Goal: Task Accomplishment & Management: Manage account settings

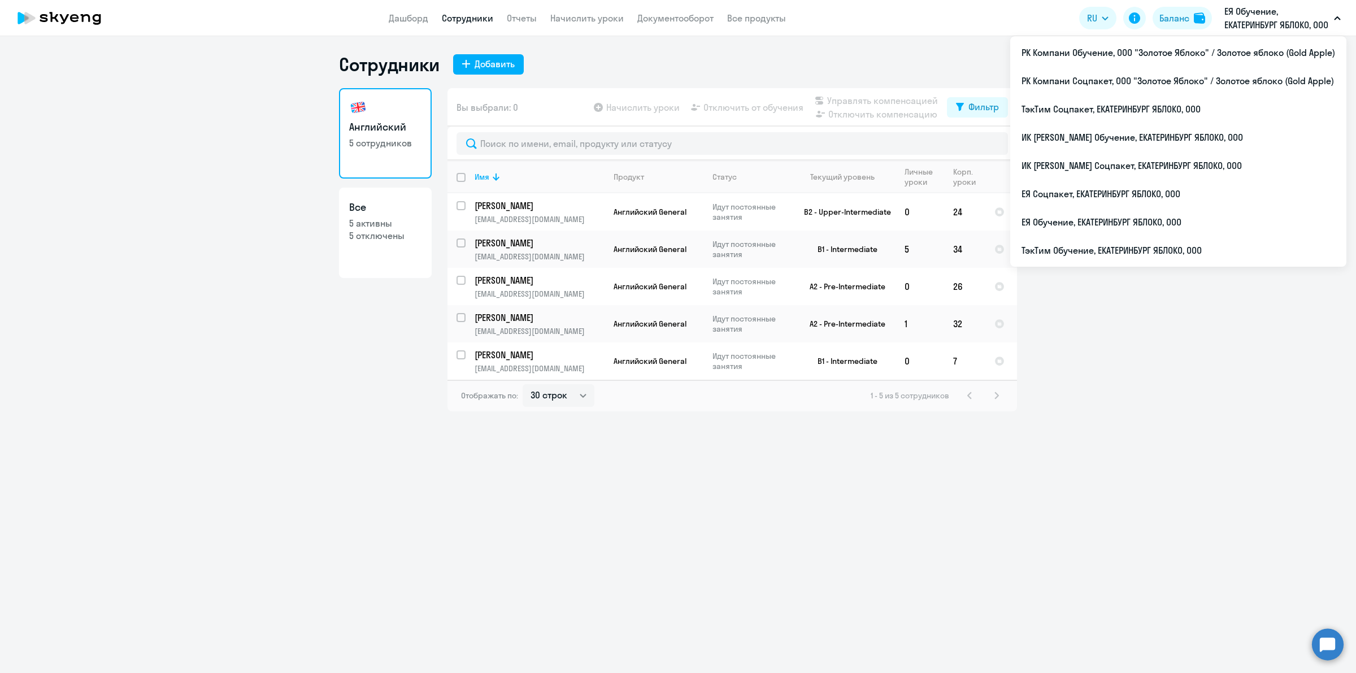
select select "30"
click at [1193, 241] on li "ТэкТим Обучение, ЕКАТЕРИНБУРГ ЯБЛОКО, ООО" at bounding box center [1178, 250] width 336 height 28
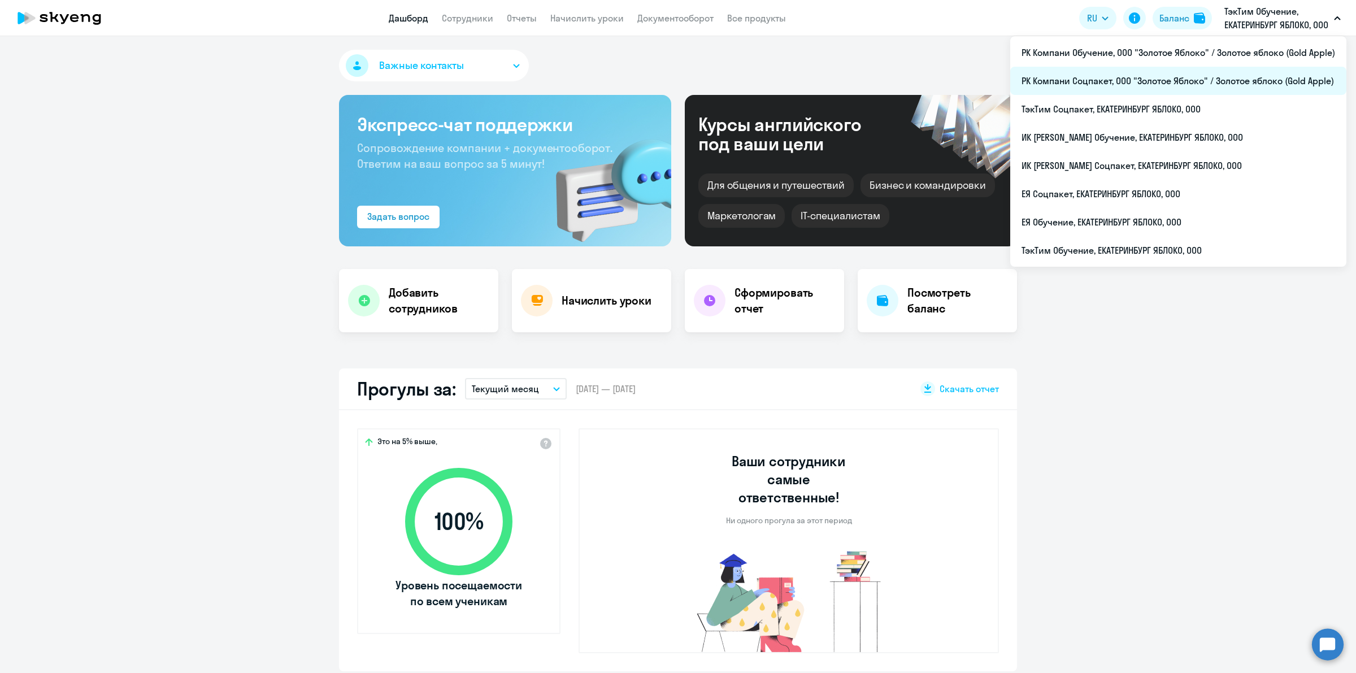
click at [1246, 77] on li "РК Компани Соцпакет, ООО "Золотое Яблоко" / Золотое яблоко (Gold Apple)" at bounding box center [1178, 81] width 336 height 28
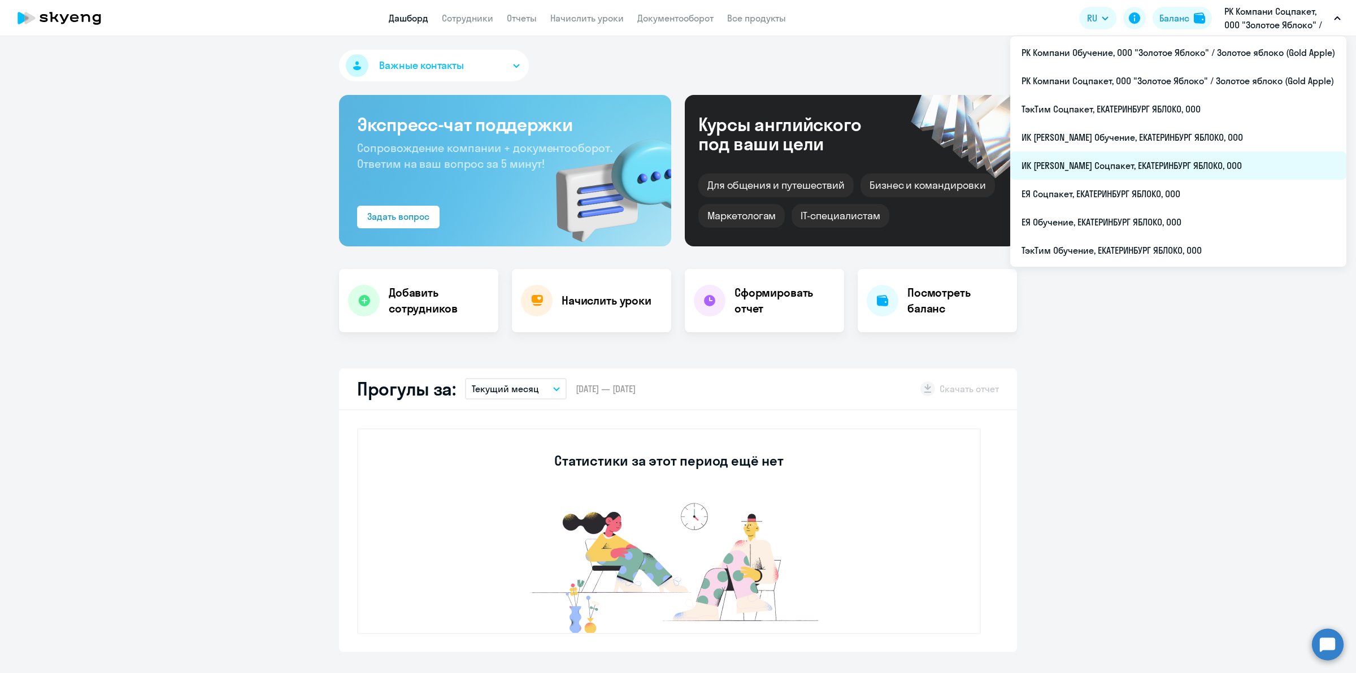
select select "30"
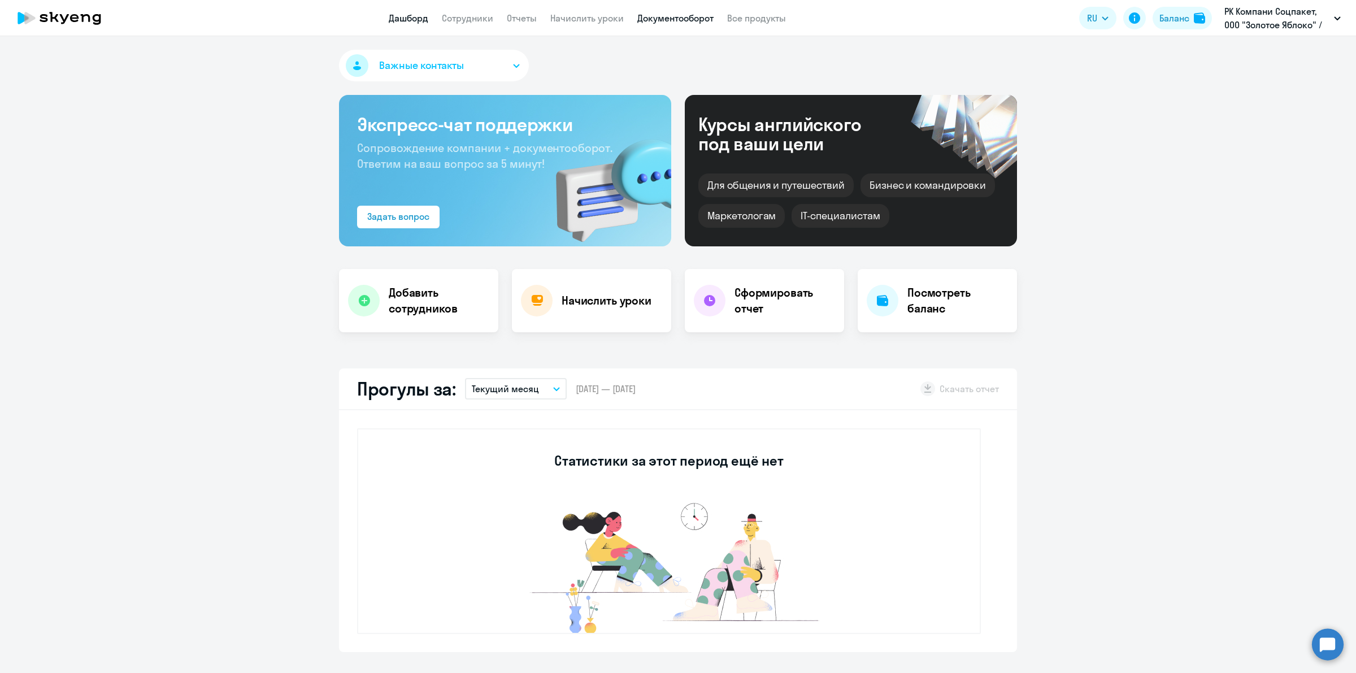
click at [665, 20] on link "Документооборот" at bounding box center [675, 17] width 76 height 11
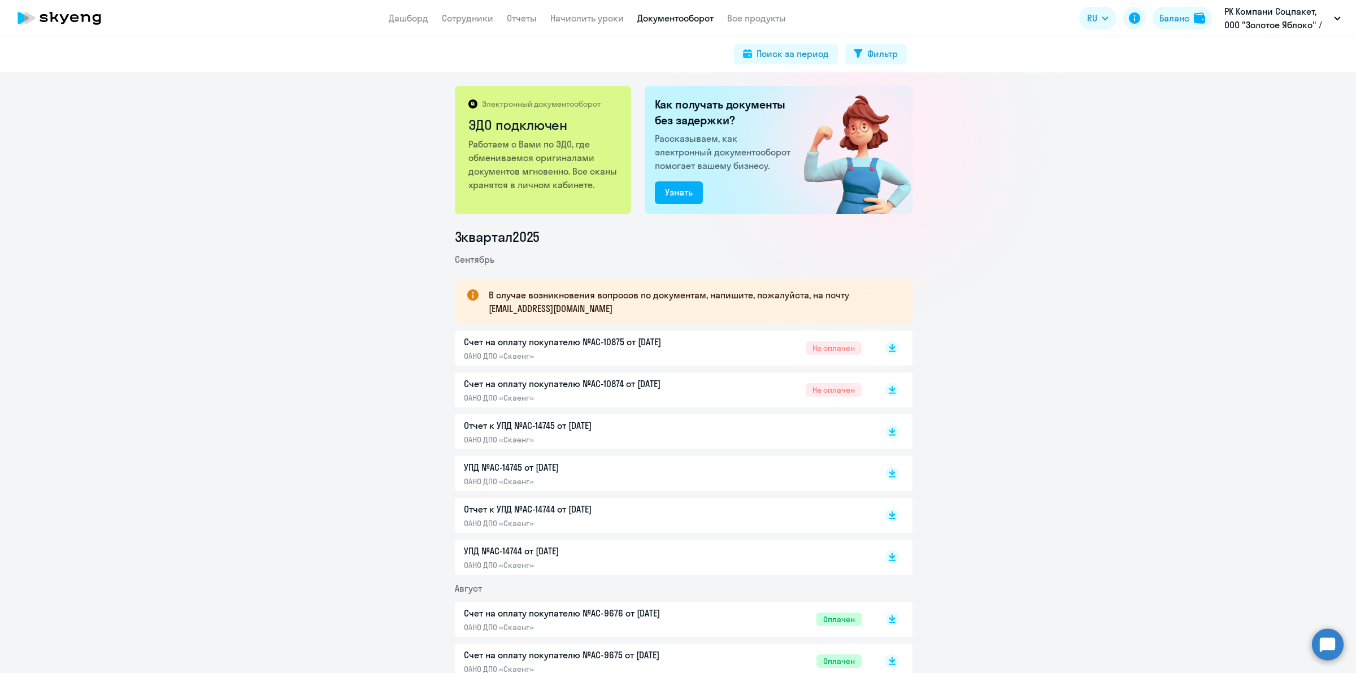
click at [737, 349] on div "Счет на оплату покупателю №AC-10875 от [DATE] ОАНО ДПО «Скаенг» Не оплачен" at bounding box center [663, 348] width 398 height 26
click at [684, 382] on p "Счет на оплату покупателю №AC-10874 от [DATE]" at bounding box center [582, 384] width 237 height 14
